Goal: Find specific page/section: Find specific page/section

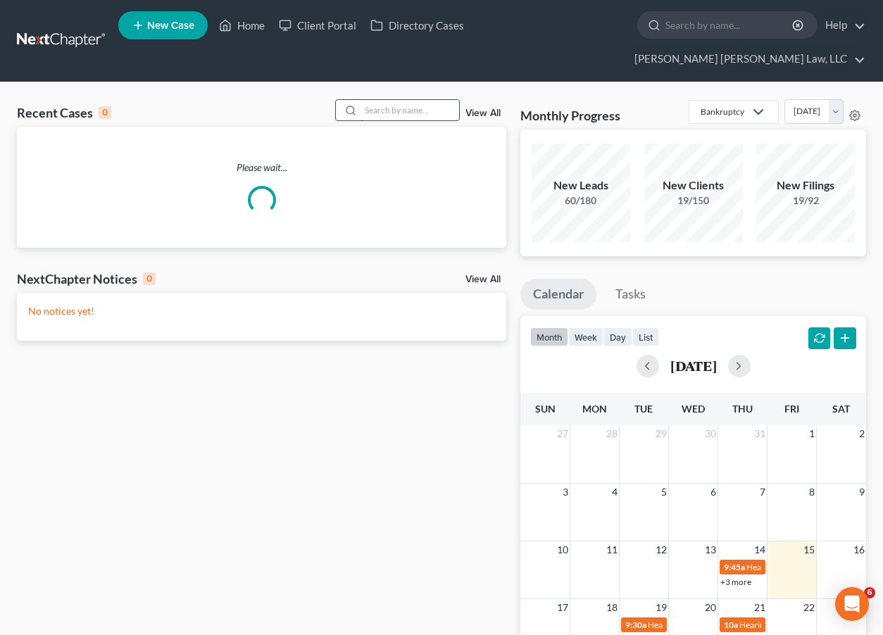
click at [428, 100] on input "search" at bounding box center [409, 110] width 99 height 20
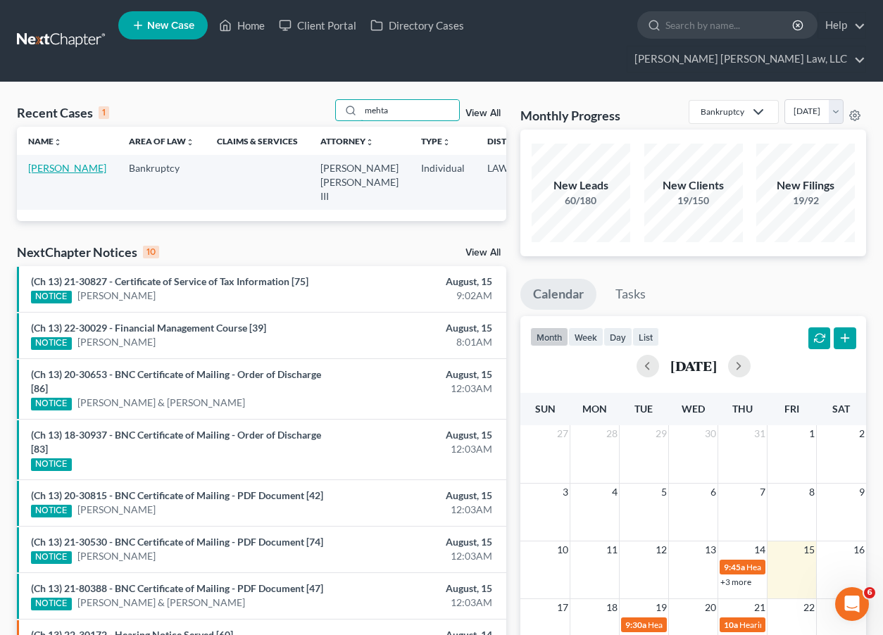
type input "mehta"
click at [45, 162] on link "[PERSON_NAME]" at bounding box center [67, 168] width 78 height 12
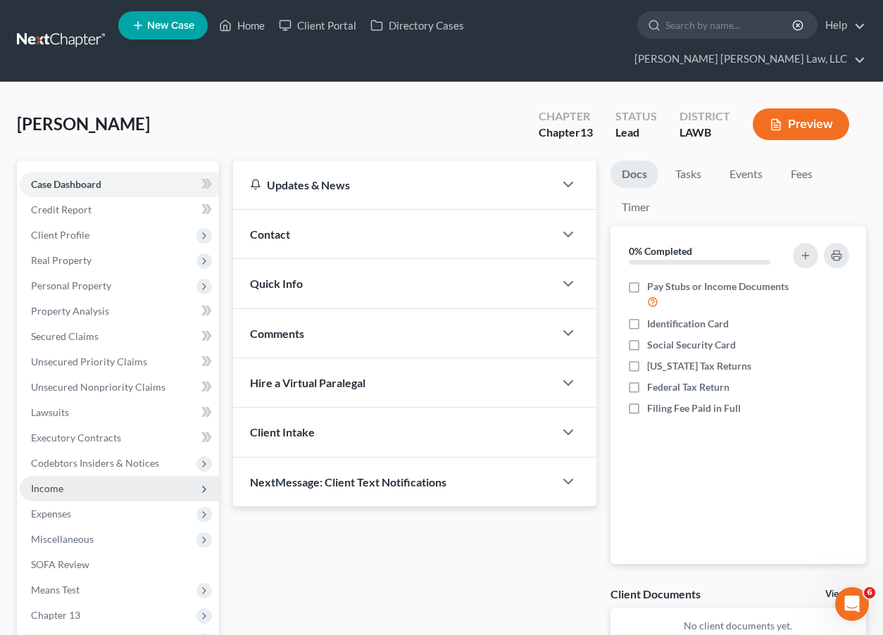
click at [60, 482] on span "Income" at bounding box center [47, 488] width 32 height 12
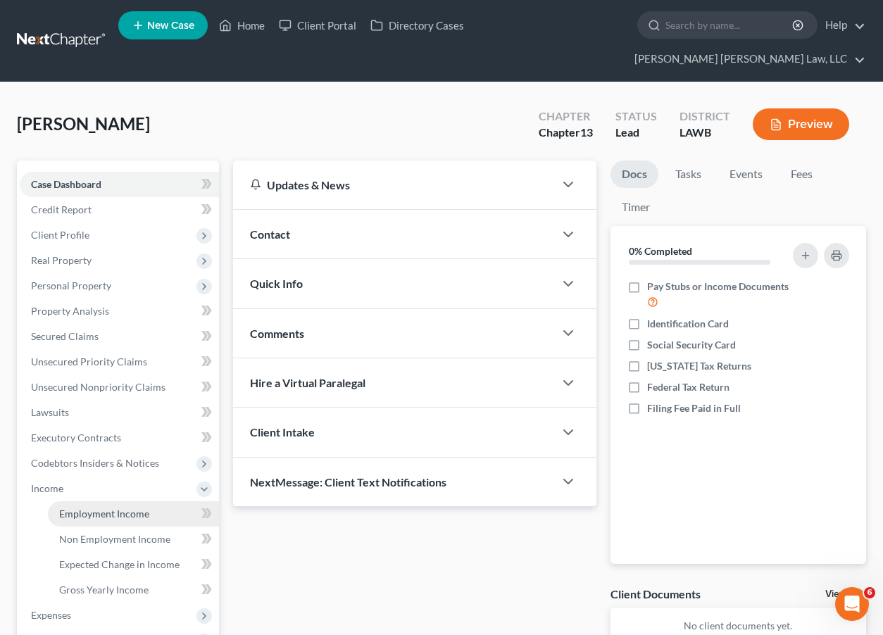
click at [106, 507] on span "Employment Income" at bounding box center [104, 513] width 90 height 12
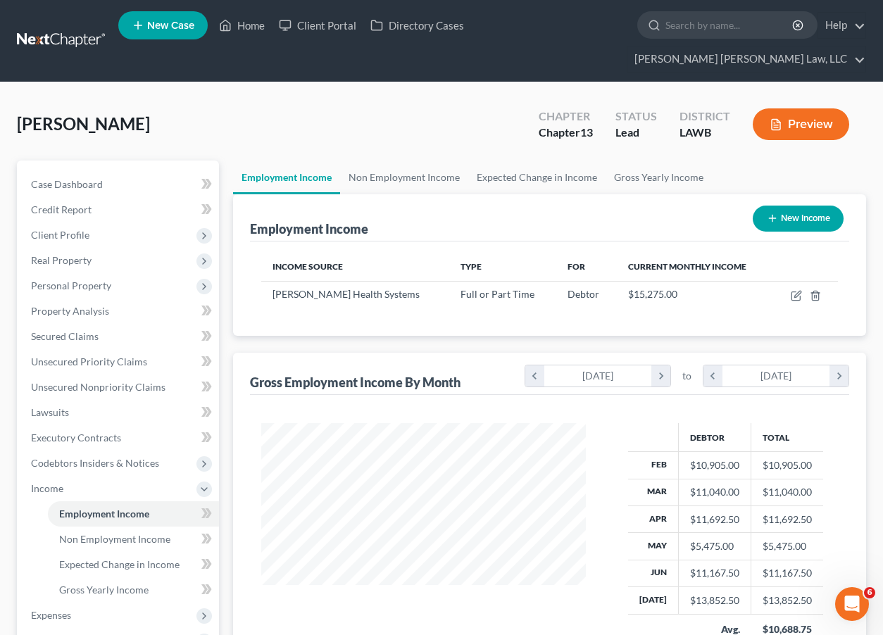
scroll to position [253, 353]
click at [50, 203] on span "Credit Report" at bounding box center [61, 209] width 61 height 12
